Goal: Task Accomplishment & Management: Complete application form

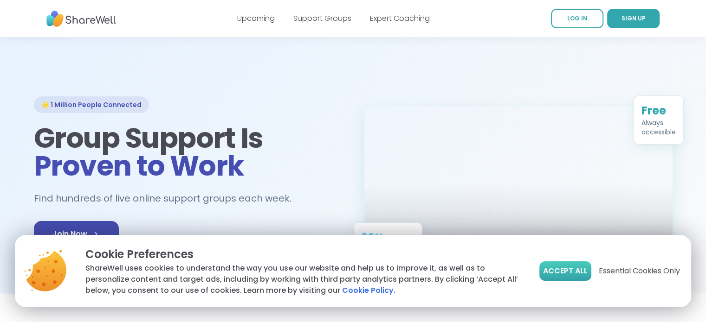
click at [559, 276] on span "Accept All" at bounding box center [565, 271] width 45 height 11
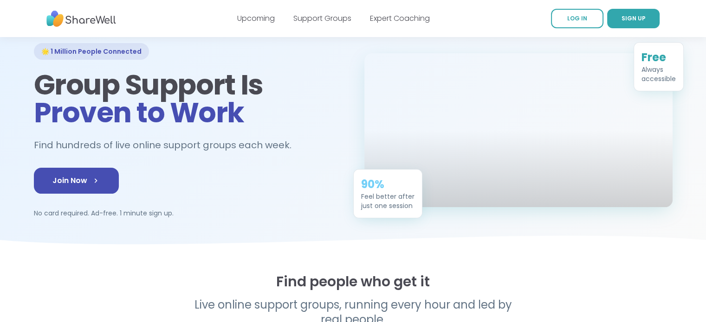
scroll to position [46, 0]
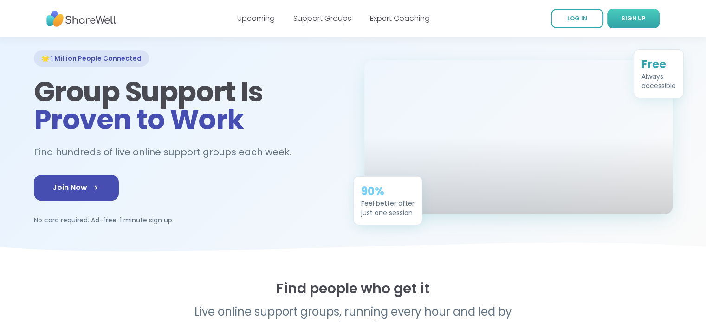
click at [638, 18] on span "SIGN UP" at bounding box center [633, 18] width 24 height 8
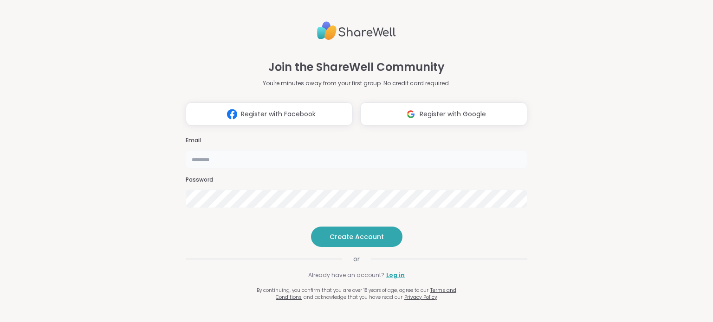
click at [196, 150] on input "email" at bounding box center [356, 159] width 341 height 19
type input "**********"
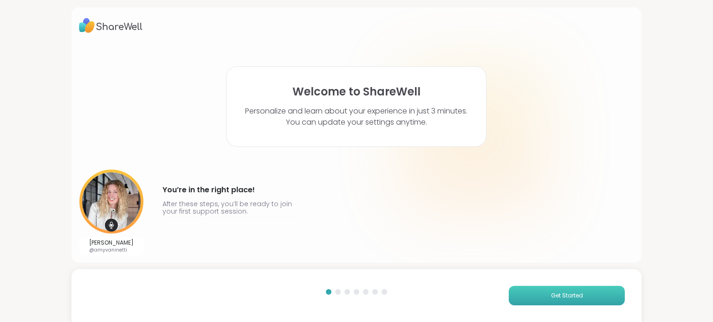
click at [530, 293] on button "Get Started" at bounding box center [567, 295] width 116 height 19
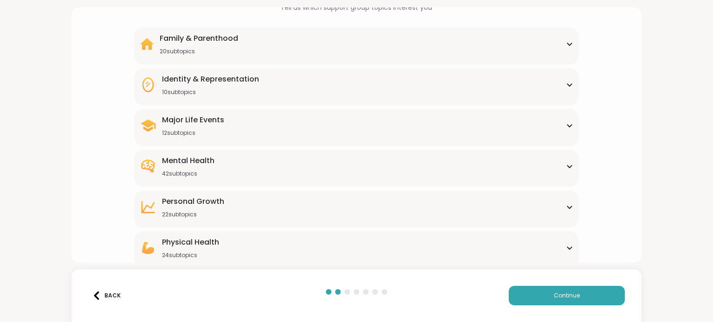
scroll to position [113, 0]
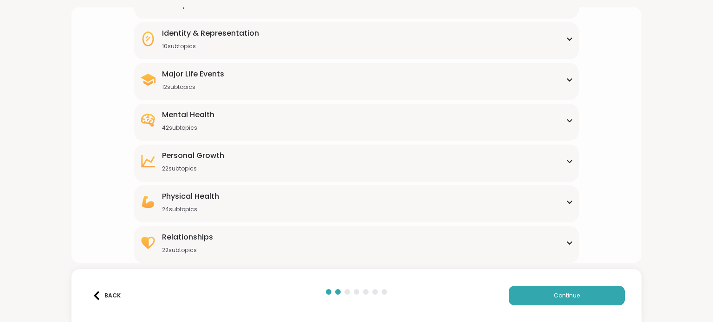
click at [201, 233] on div "Relationships" at bounding box center [187, 237] width 51 height 11
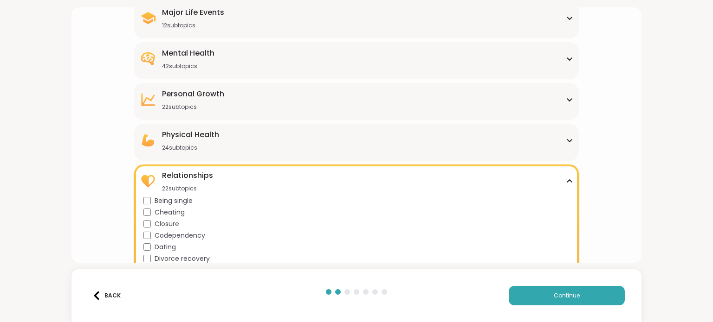
scroll to position [227, 0]
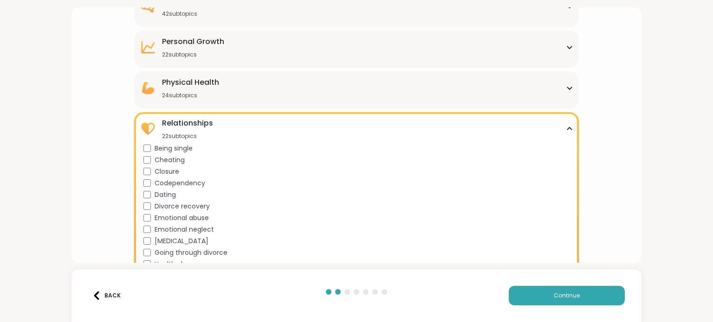
click at [140, 148] on div "Relationships 22 subtopics Being single Cheating Closure Codependency Dating Di…" at bounding box center [356, 257] width 444 height 290
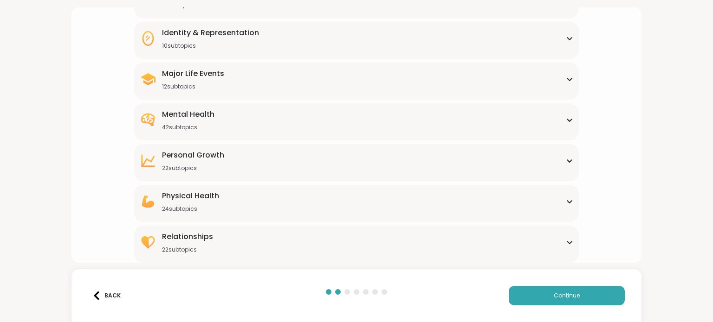
scroll to position [113, 0]
click at [197, 248] on div "22 subtopics" at bounding box center [187, 250] width 51 height 7
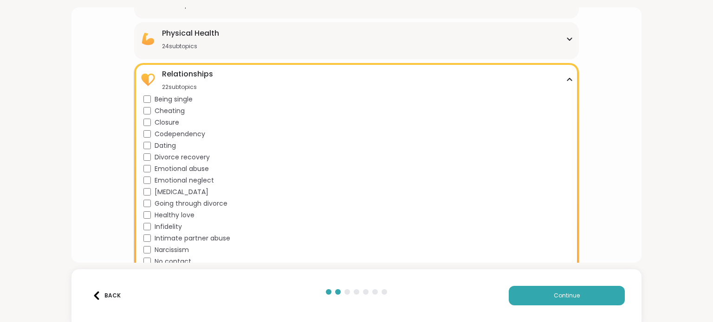
scroll to position [278, 0]
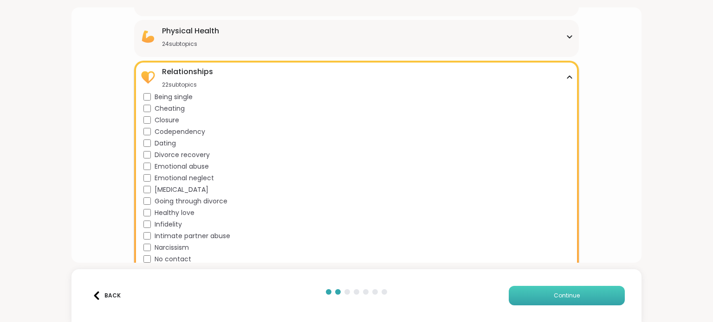
click at [509, 298] on button "Continue" at bounding box center [567, 295] width 116 height 19
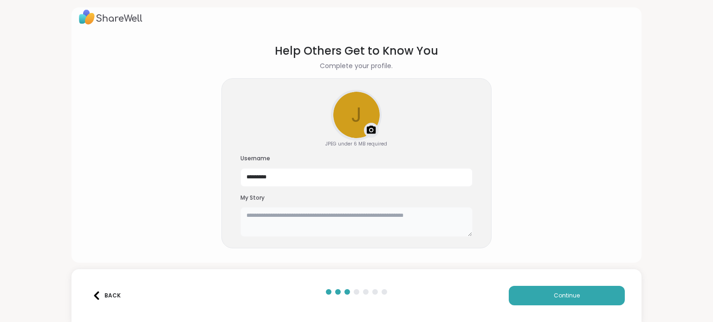
click at [307, 217] on textarea at bounding box center [356, 222] width 232 height 30
click at [371, 130] on img at bounding box center [371, 130] width 11 height 11
click at [286, 218] on textarea at bounding box center [356, 222] width 232 height 30
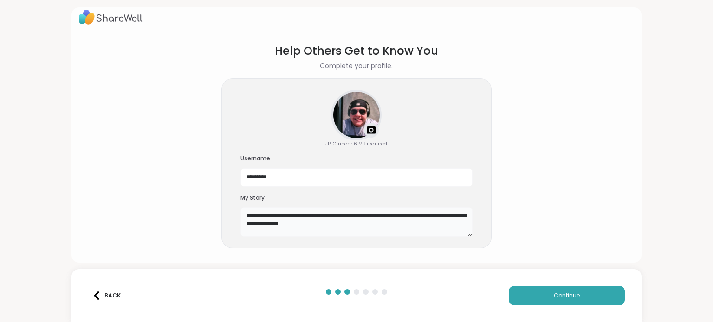
click at [271, 225] on textarea "**********" at bounding box center [356, 222] width 232 height 30
click at [365, 220] on textarea "**********" at bounding box center [356, 222] width 232 height 30
type textarea "**********"
click at [564, 296] on span "Continue" at bounding box center [567, 296] width 26 height 8
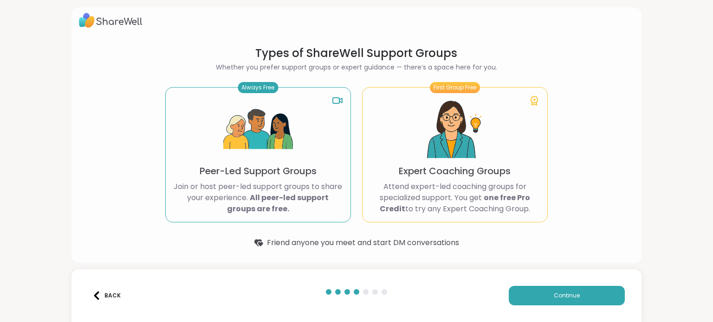
click at [299, 146] on div "Always Free Peer-Led Support Groups Join or host peer-led support groups to sha…" at bounding box center [258, 154] width 186 height 135
click at [574, 301] on button "Continue" at bounding box center [567, 295] width 116 height 19
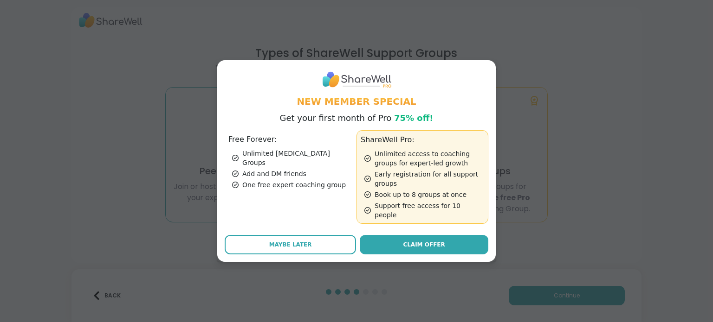
click at [485, 64] on div "New Member Special Get your first month of Pro 75% off! Free Forever: Unlimited…" at bounding box center [357, 161] width 702 height 322
